Goal: Task Accomplishment & Management: Manage account settings

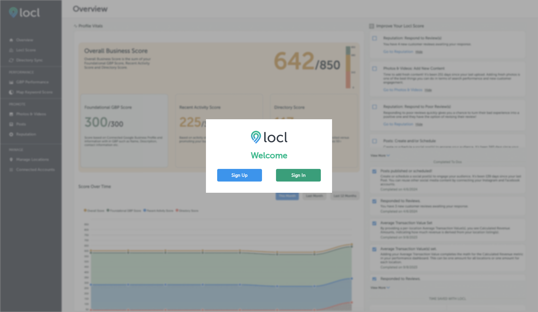
click at [297, 175] on button "Sign In" at bounding box center [298, 175] width 45 height 13
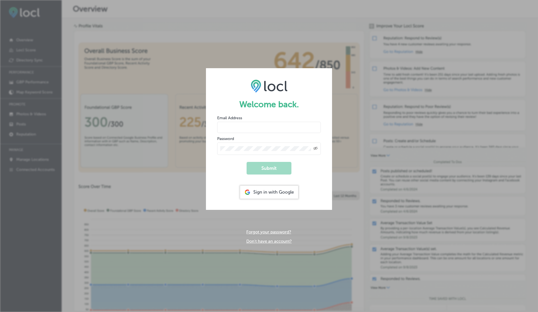
click at [240, 121] on div "Email Address" at bounding box center [269, 124] width 104 height 18
click at [231, 131] on input "email" at bounding box center [269, 127] width 104 height 11
type input "[EMAIL_ADDRESS][DOMAIN_NAME]"
click at [247, 162] on button "Submit" at bounding box center [269, 168] width 45 height 13
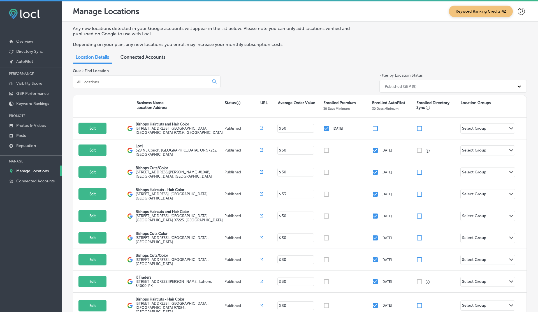
click at [145, 59] on span "Connected Accounts" at bounding box center [143, 56] width 45 height 5
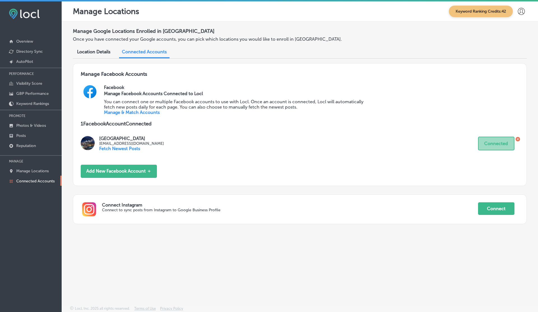
click at [142, 111] on link "Manage & Match Accounts" at bounding box center [132, 112] width 56 height 5
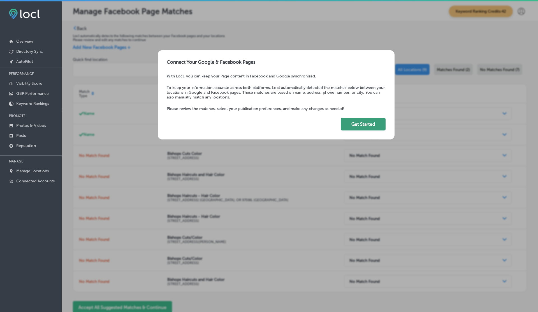
click at [369, 124] on button "Get Started" at bounding box center [363, 124] width 45 height 13
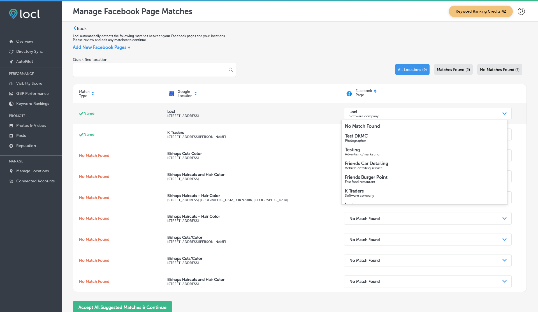
click at [360, 115] on p "Software company" at bounding box center [363, 116] width 29 height 4
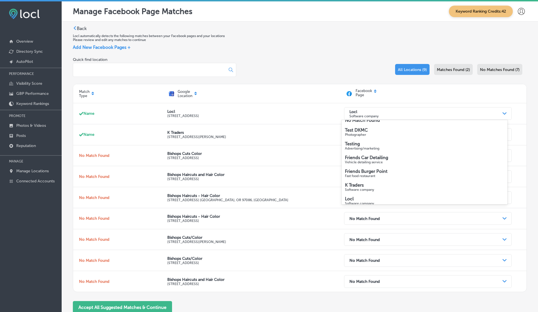
scroll to position [11, 0]
click at [314, 76] on div "Quick find location All Locations (9) Matches Found (2) No Matches Found (7)" at bounding box center [300, 70] width 454 height 27
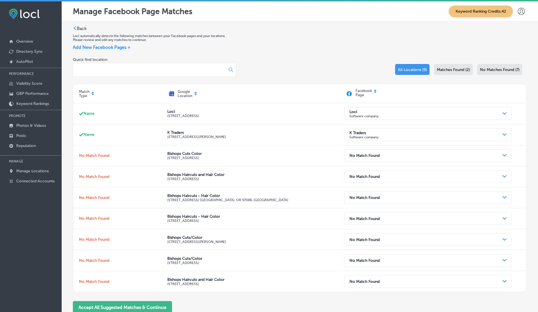
click at [121, 48] on span "Add New Facebook Pages +" at bounding box center [102, 47] width 58 height 5
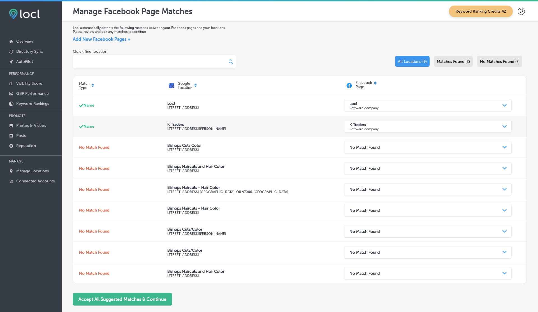
click at [360, 129] on p "Software company" at bounding box center [363, 129] width 29 height 4
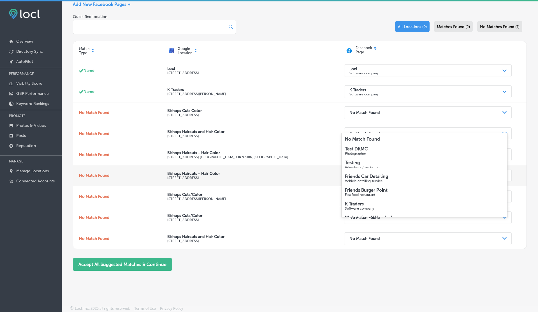
scroll to position [1, 0]
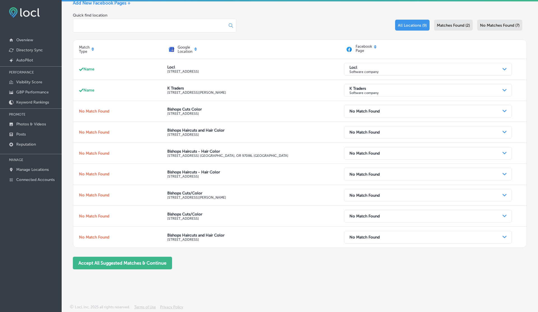
click at [277, 274] on div "Locl automatically detects the following matches between your Facebook pages an…" at bounding box center [300, 131] width 476 height 292
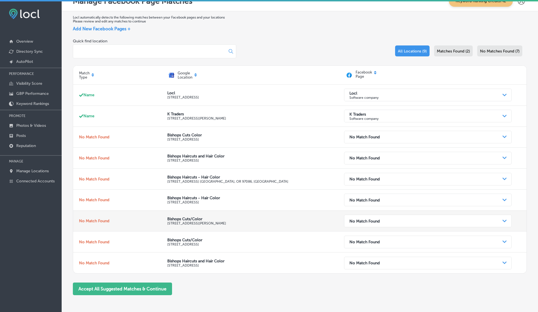
scroll to position [0, 0]
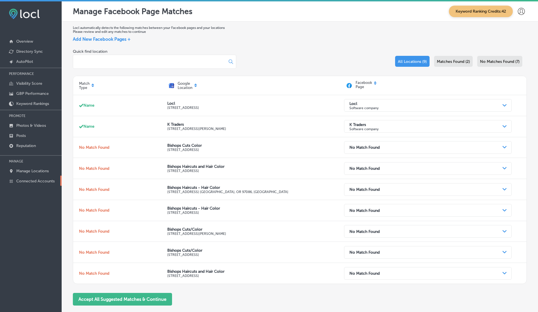
click at [44, 180] on p "Connected Accounts" at bounding box center [35, 181] width 38 height 5
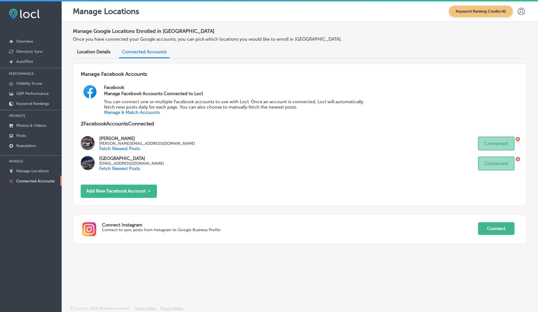
click at [520, 11] on icon at bounding box center [521, 11] width 7 height 7
click at [510, 34] on p "My Account" at bounding box center [513, 31] width 25 height 7
